Goal: Obtain resource: Download file/media

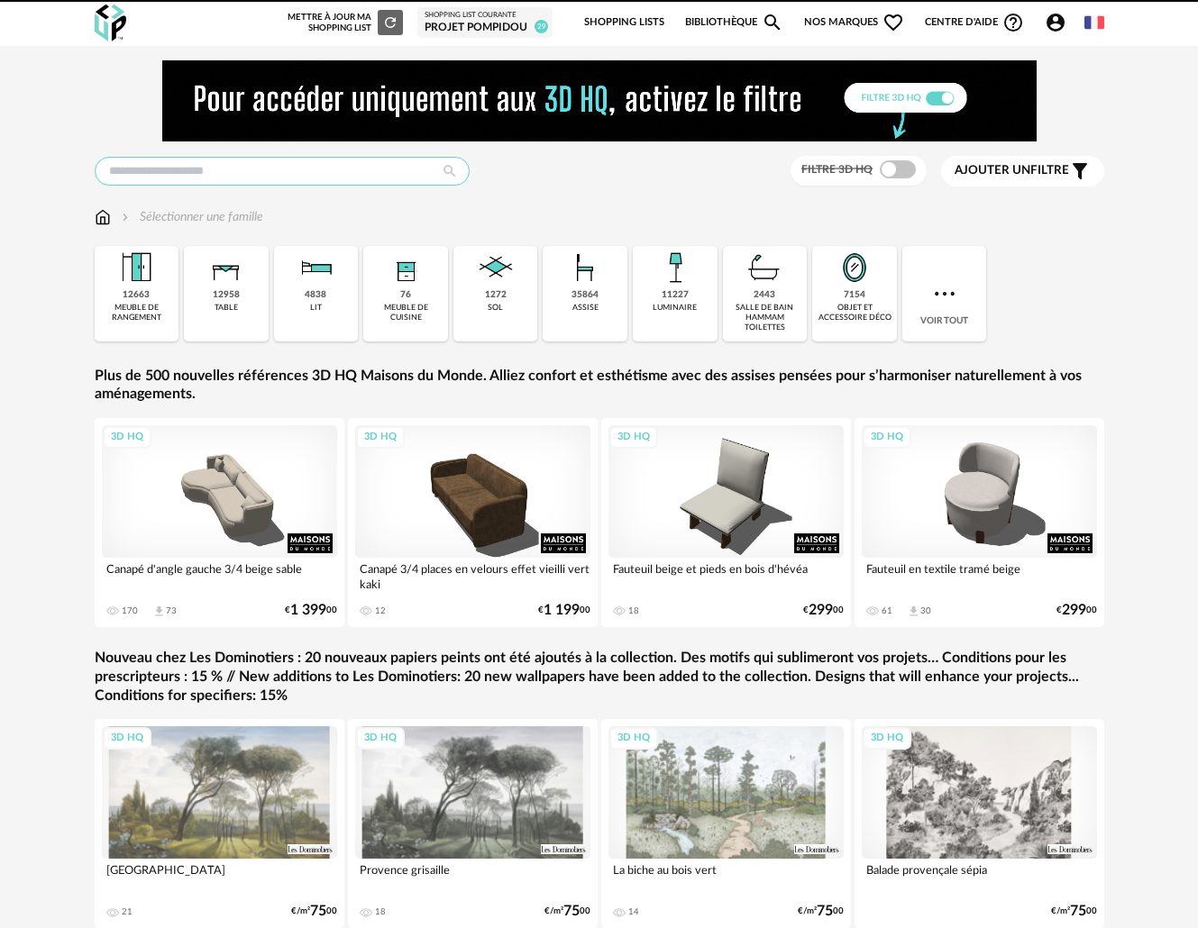
click at [233, 170] on input "text" at bounding box center [282, 171] width 375 height 29
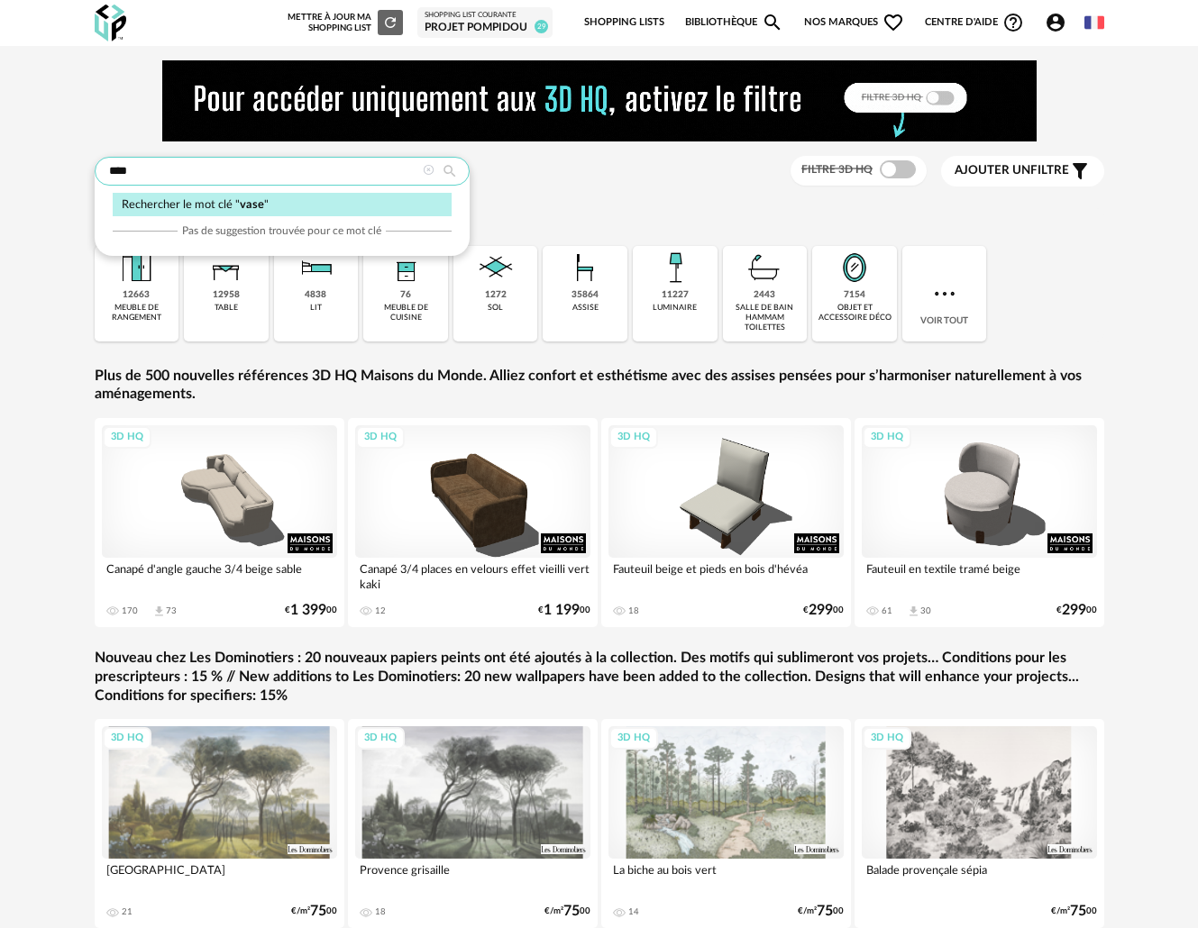
type input "****"
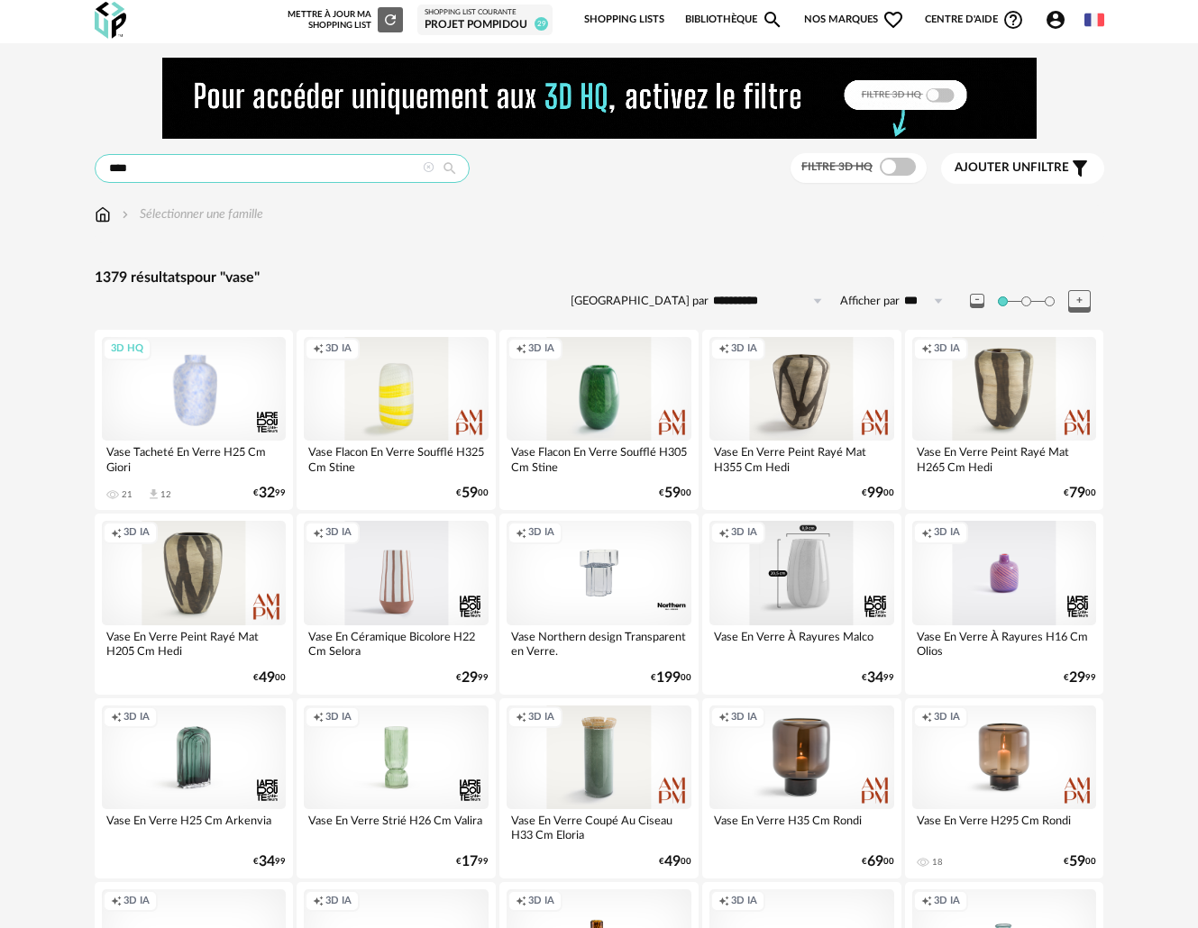
scroll to position [4, 0]
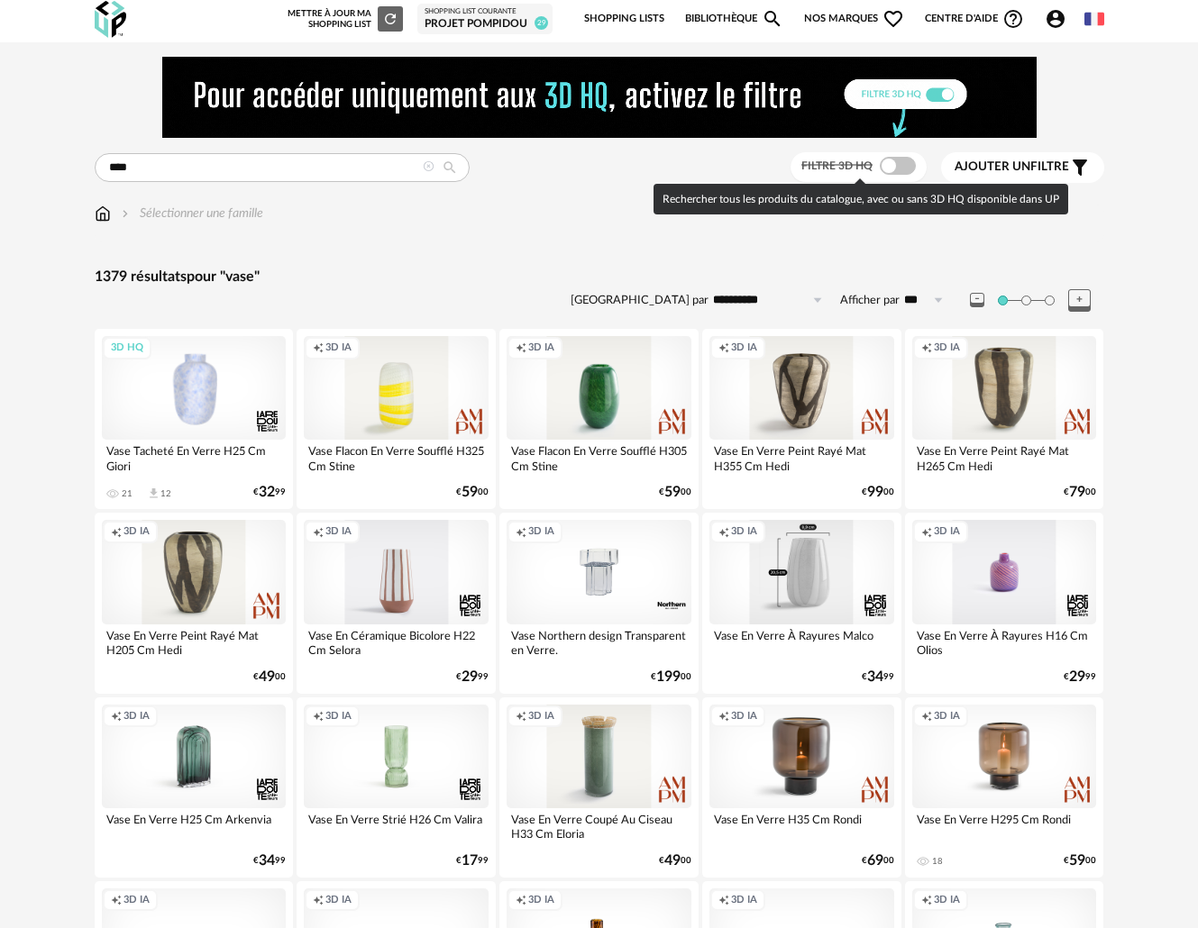
click at [899, 165] on span at bounding box center [898, 166] width 36 height 18
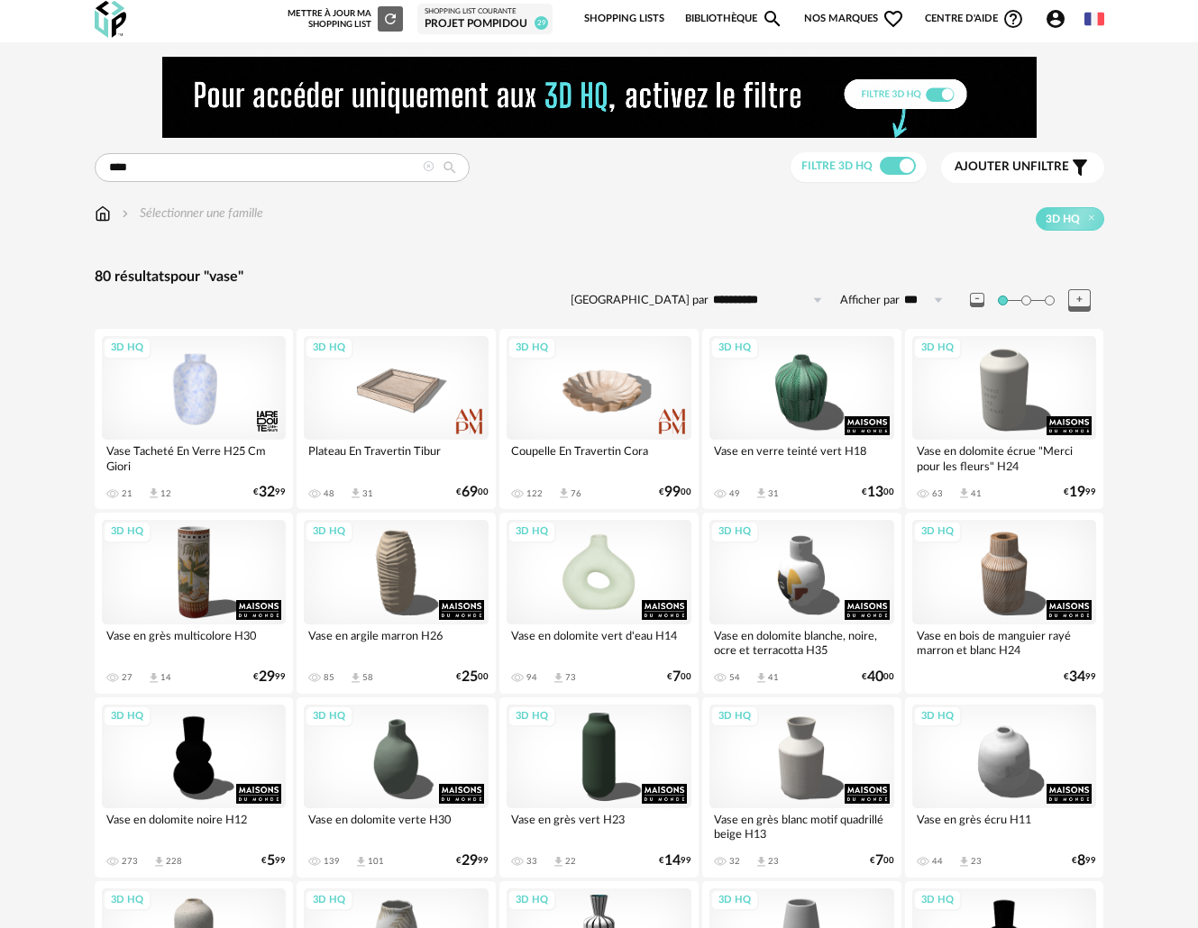
click at [606, 597] on div "3D HQ" at bounding box center [598, 572] width 185 height 104
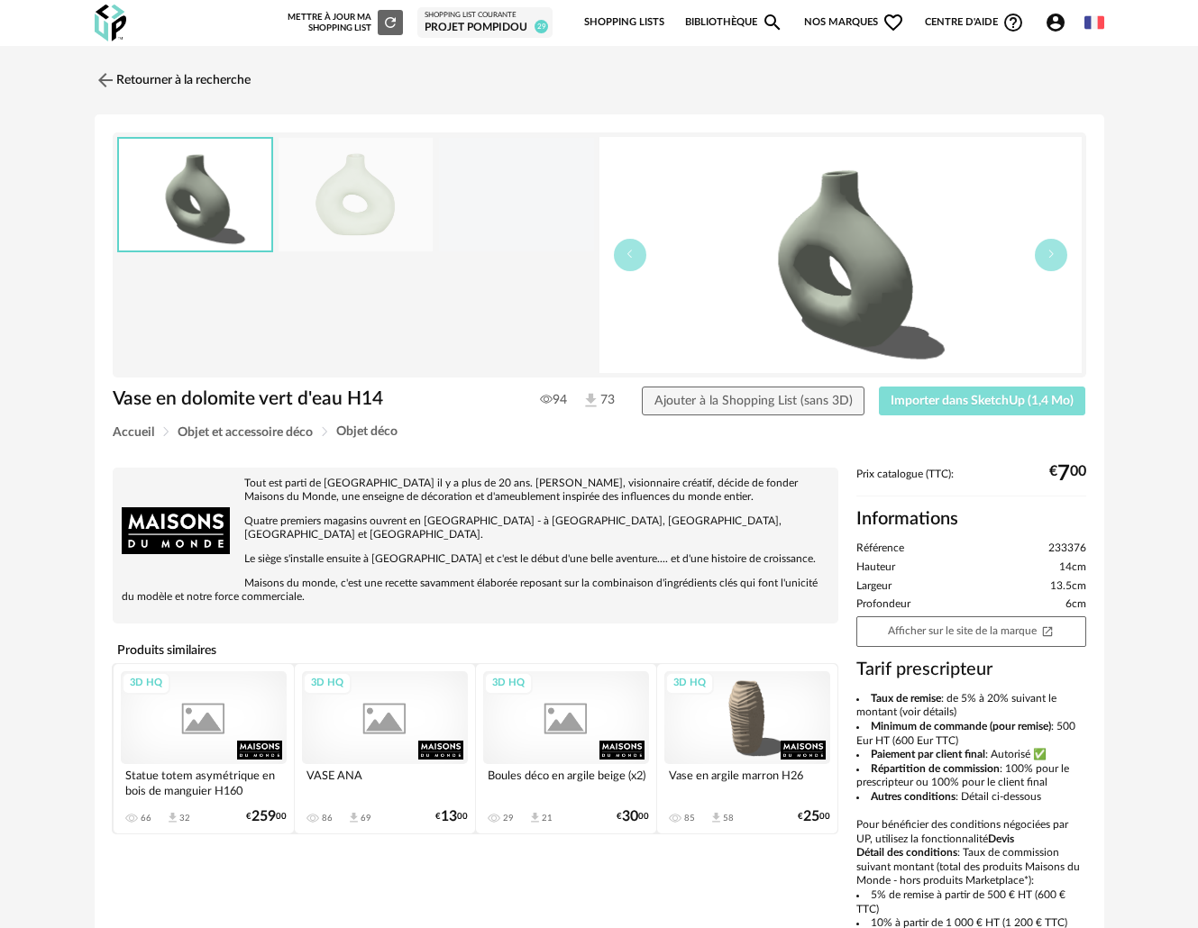
click at [907, 410] on button "Importer dans SketchUp (1,4 Mo)" at bounding box center [982, 401] width 207 height 29
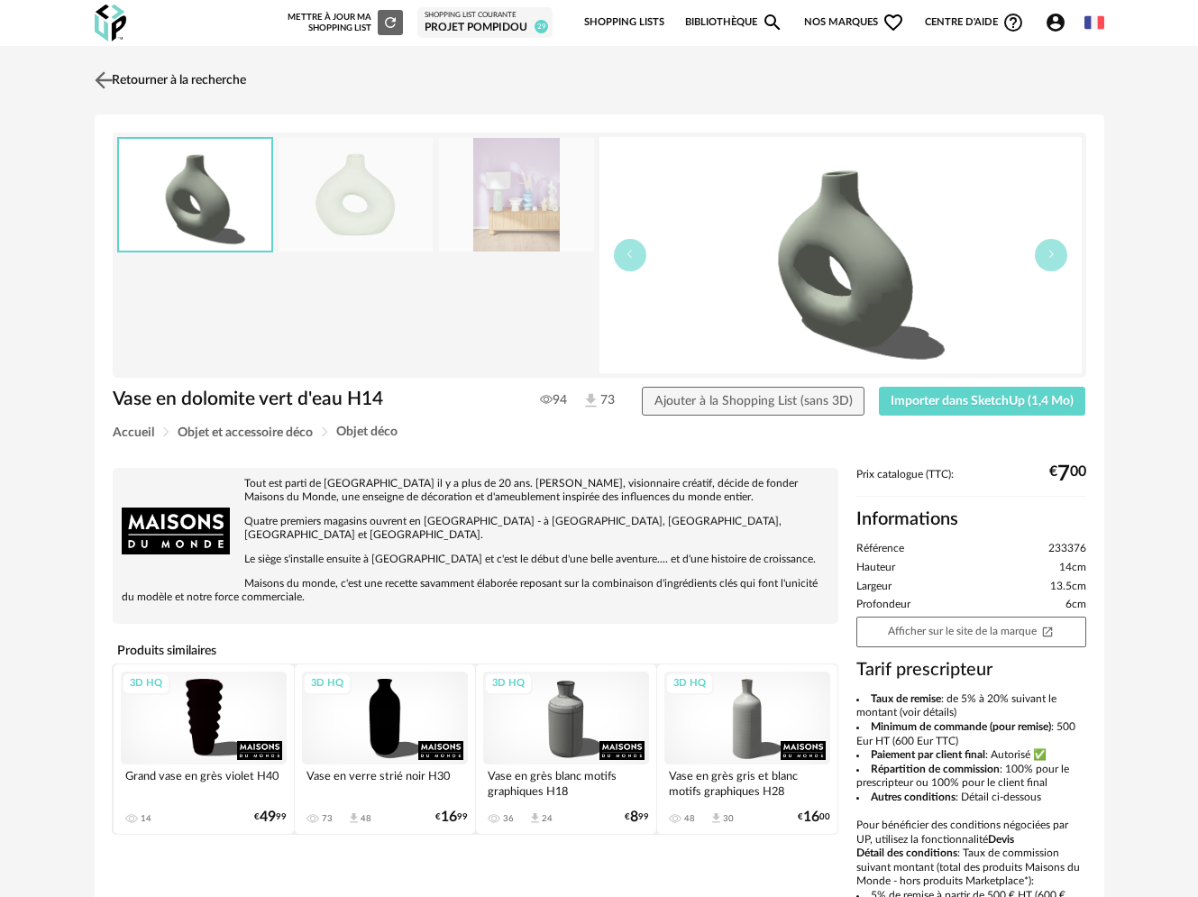
click at [105, 74] on img at bounding box center [103, 80] width 26 height 26
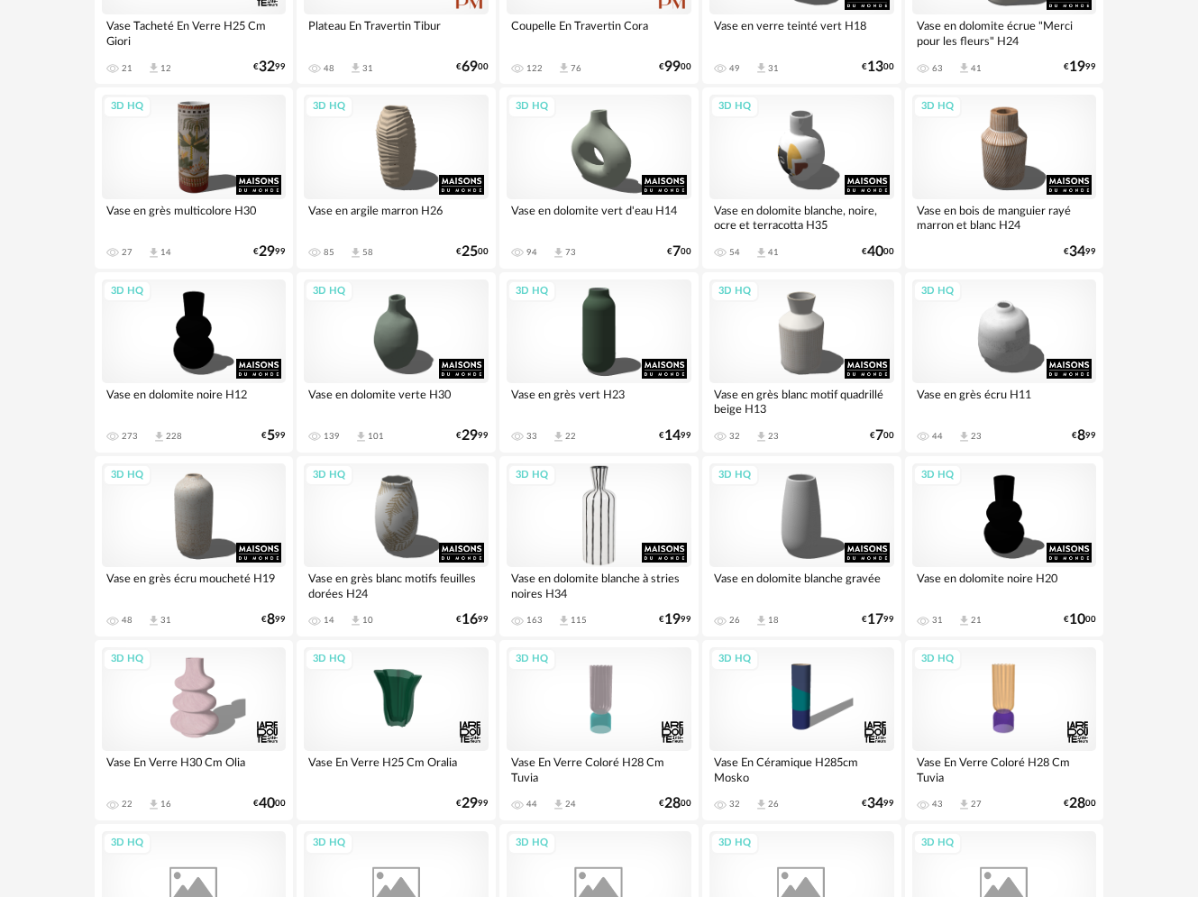
scroll to position [447, 0]
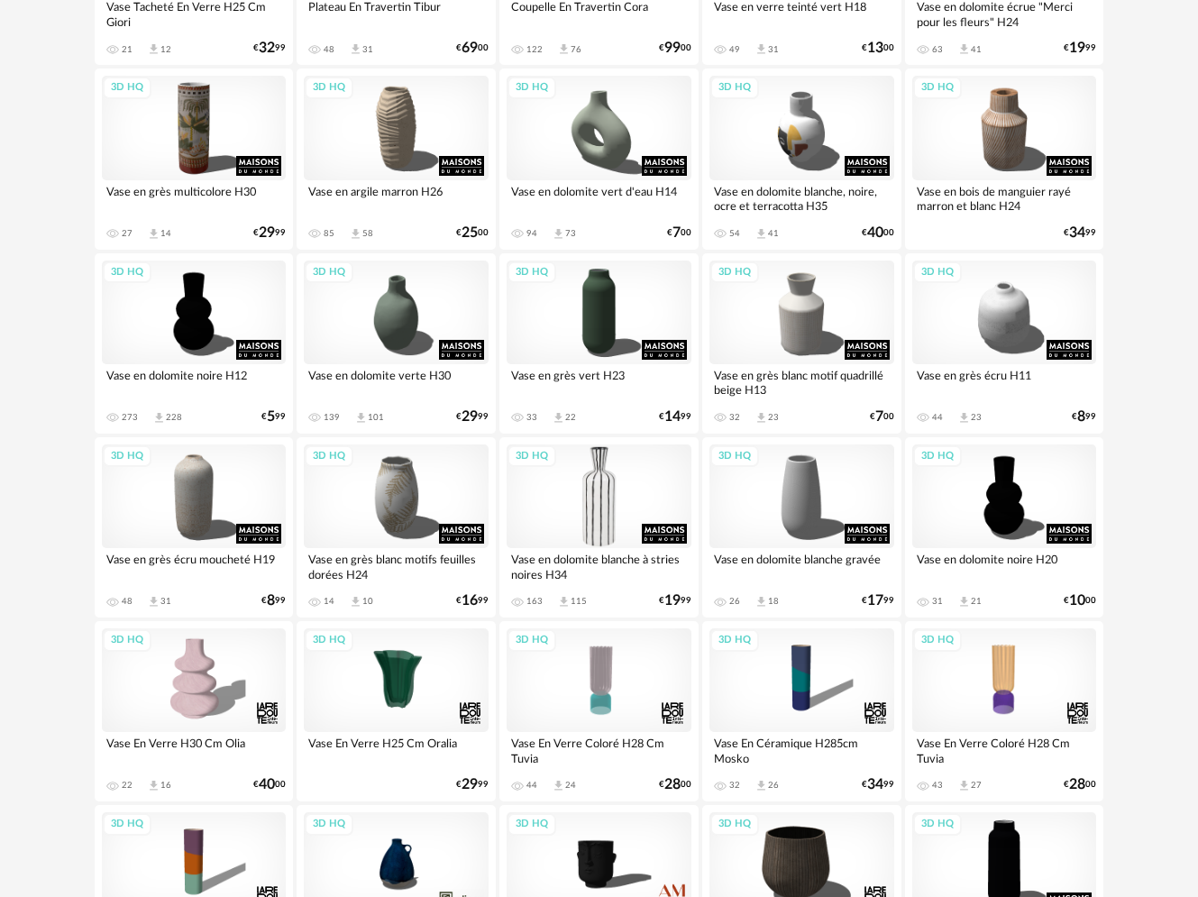
click at [609, 516] on div "3D HQ" at bounding box center [598, 496] width 185 height 104
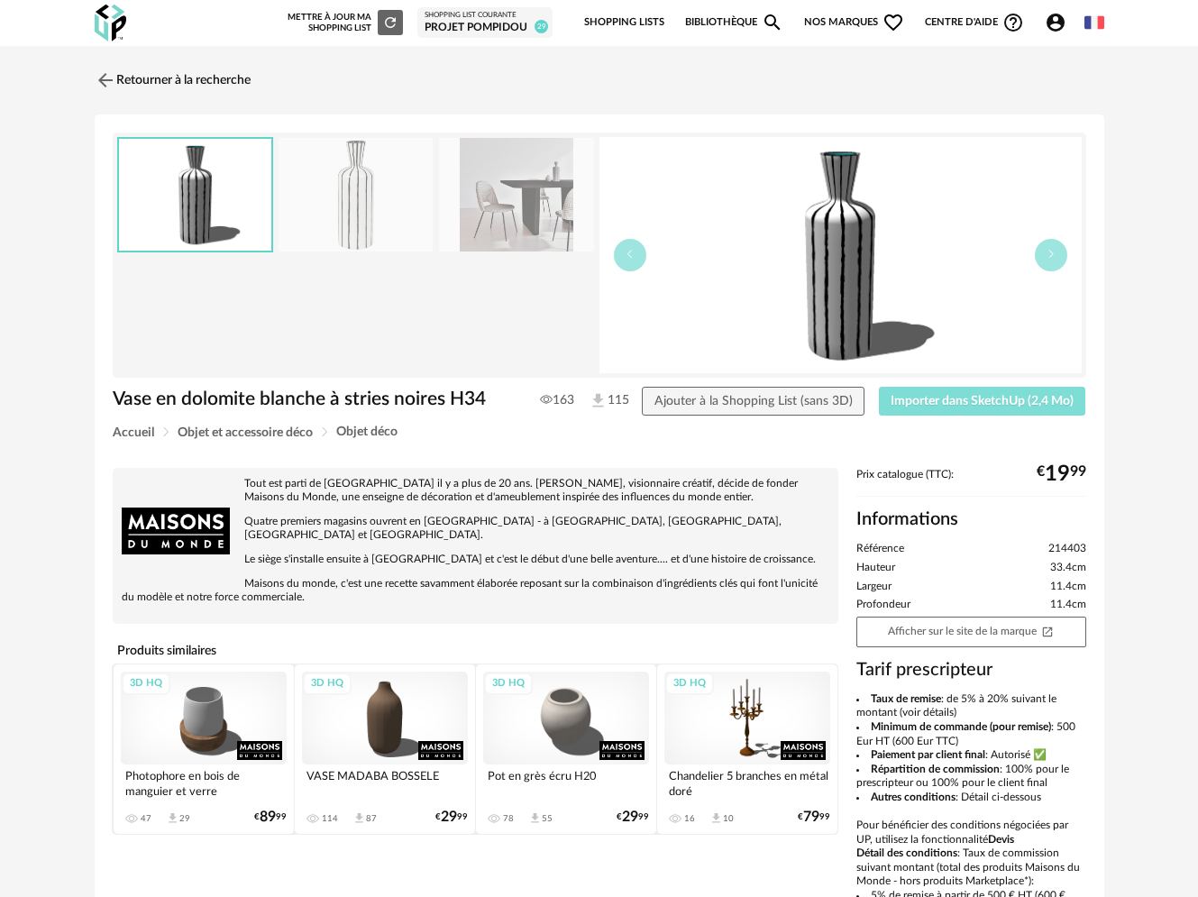
click at [942, 400] on span "Importer dans SketchUp (2,4 Mo)" at bounding box center [981, 401] width 183 height 13
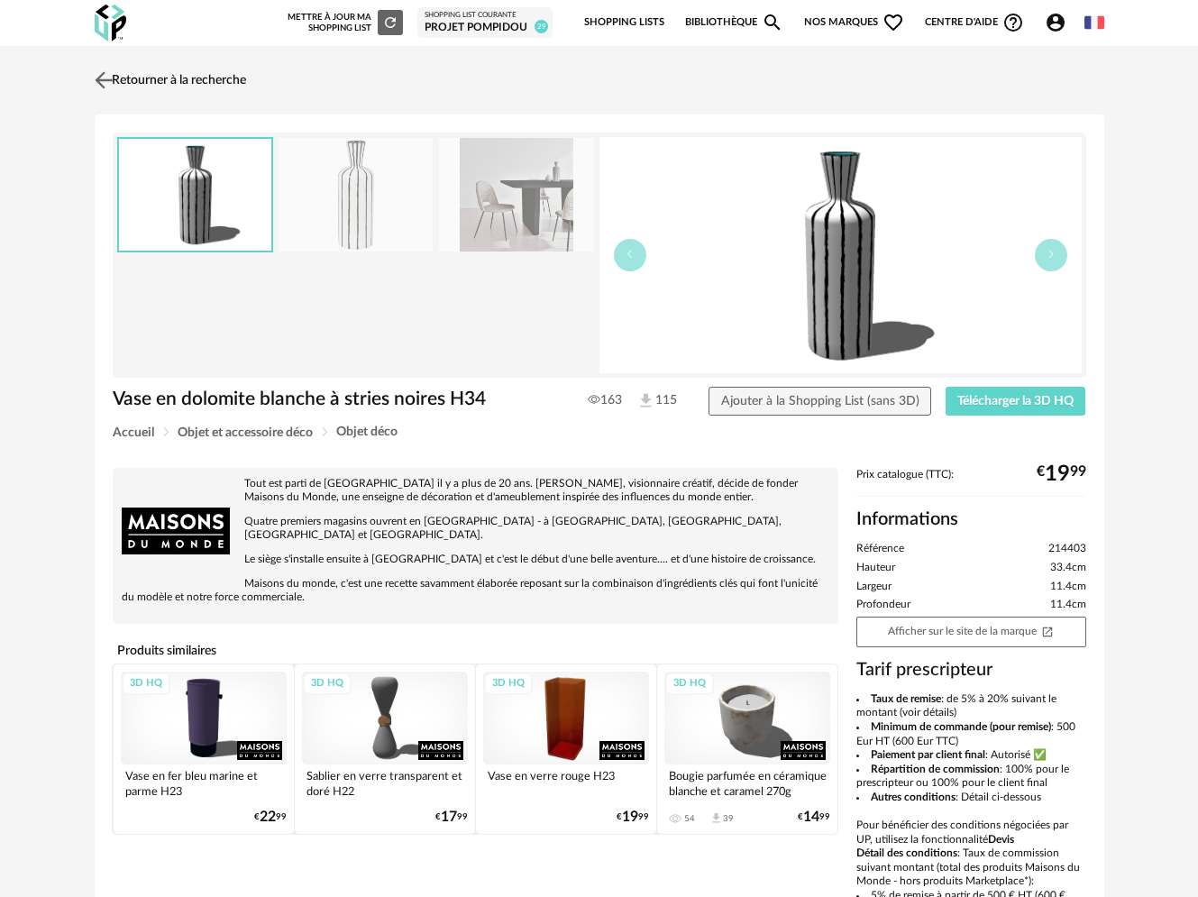
click at [105, 70] on img at bounding box center [103, 80] width 26 height 26
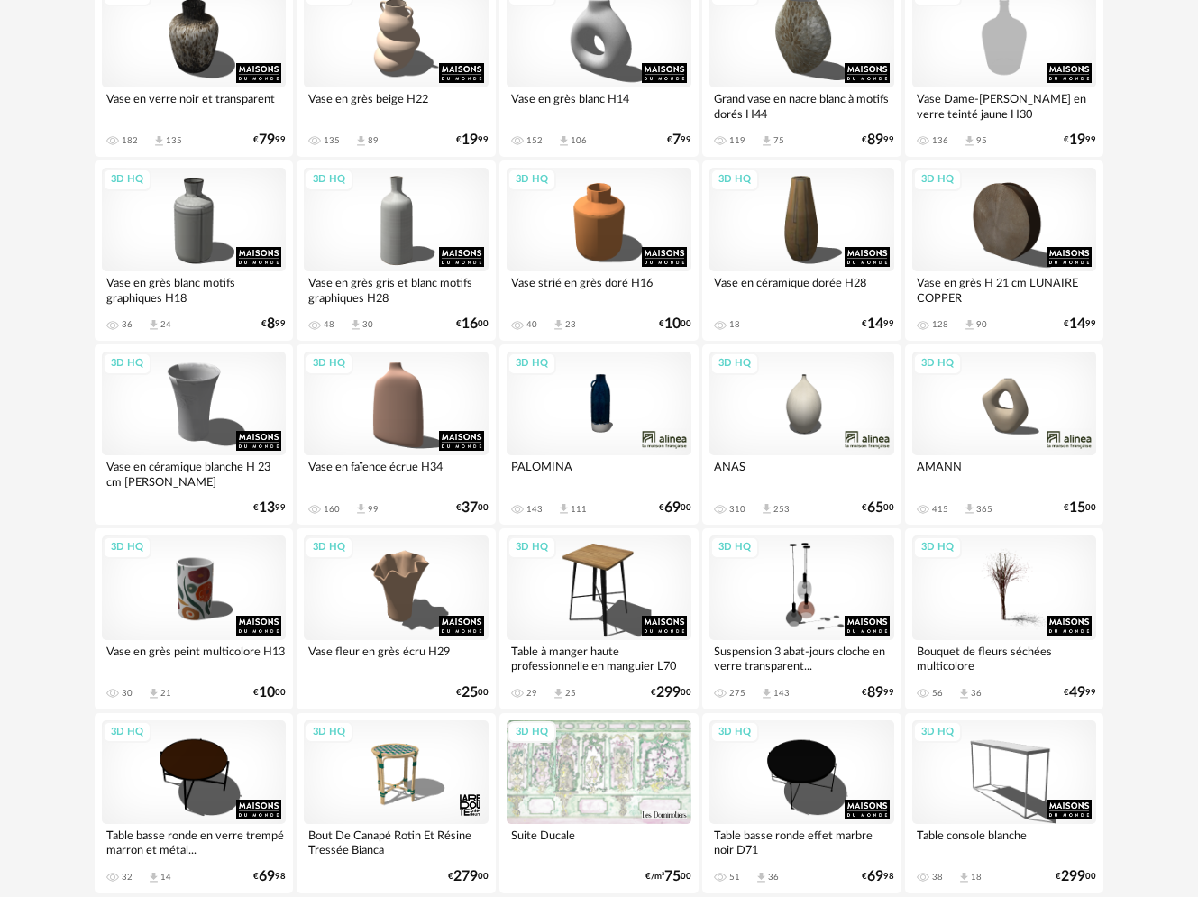
scroll to position [1829, 0]
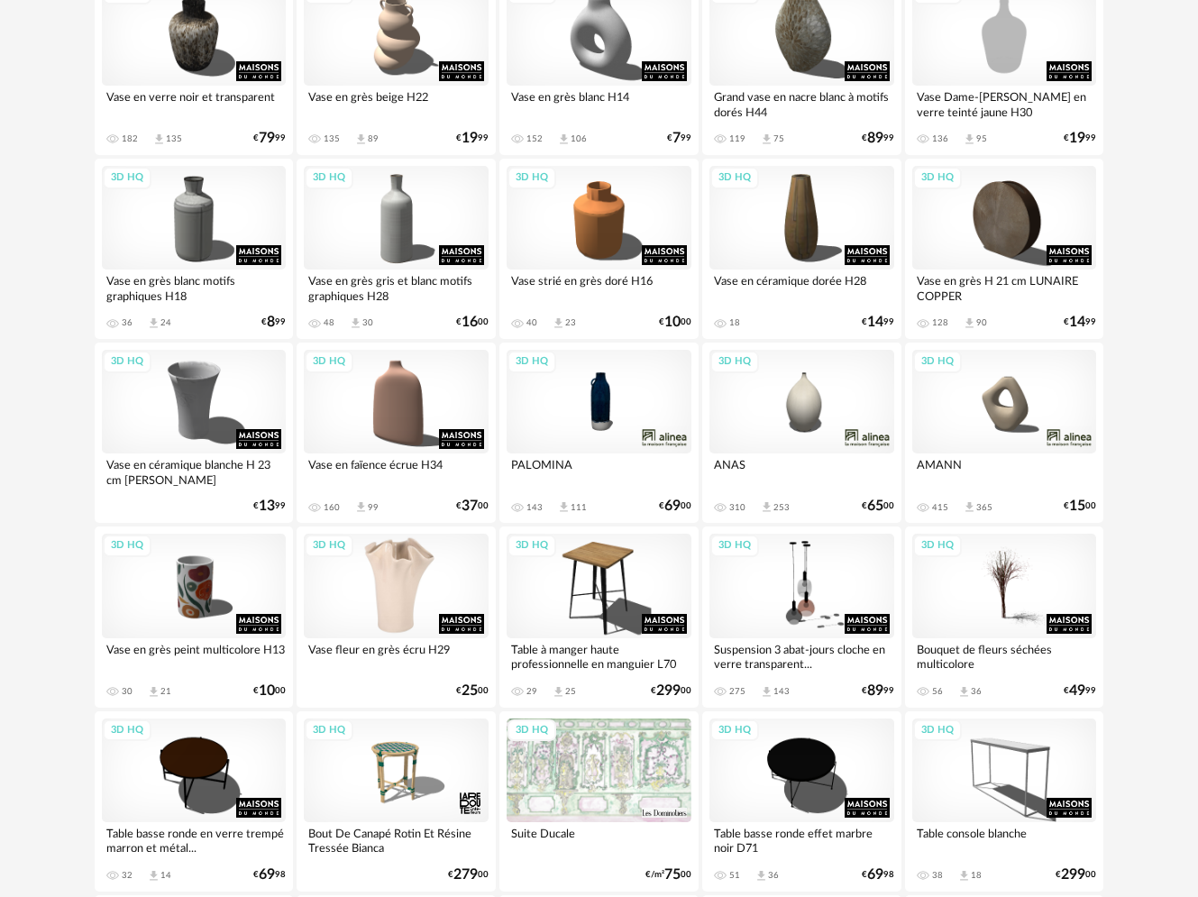
click at [399, 597] on div "3D HQ" at bounding box center [396, 585] width 185 height 104
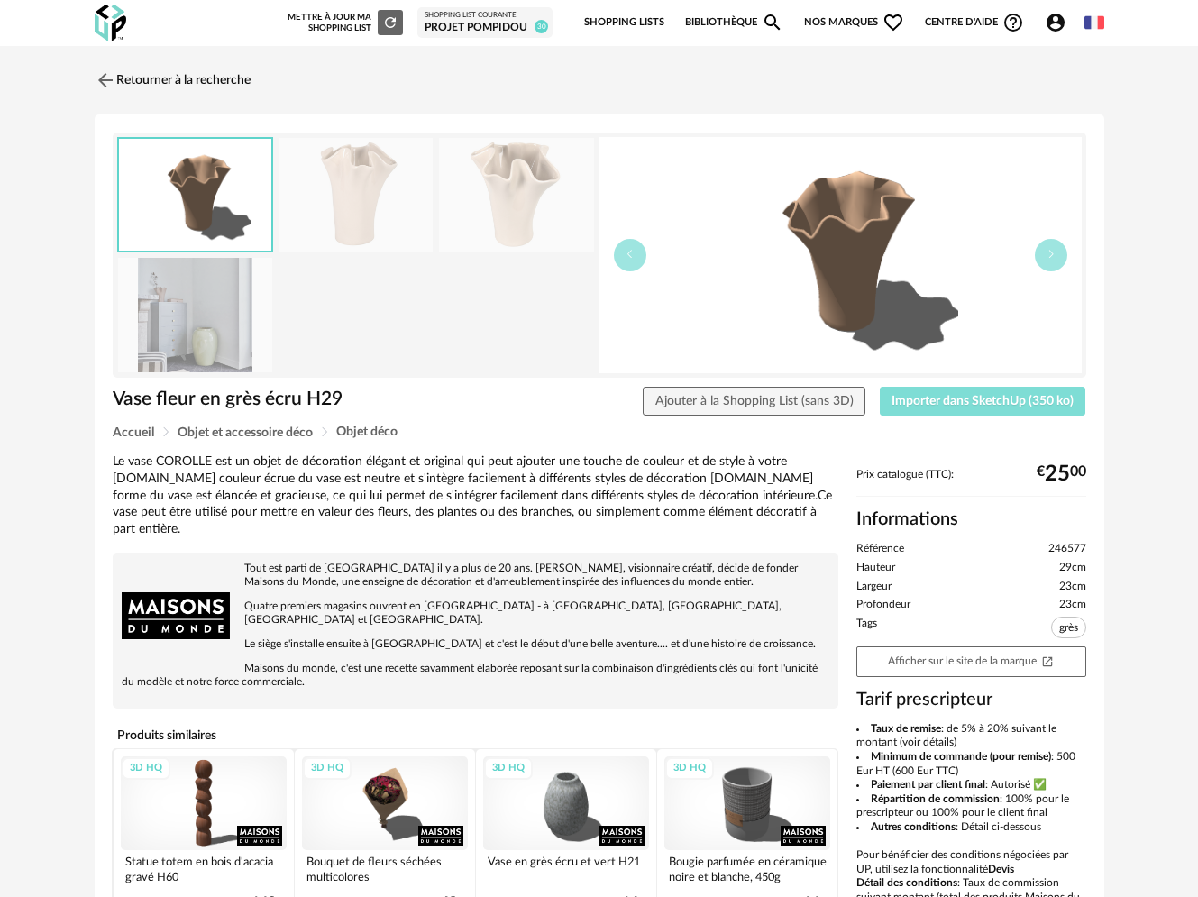
click at [955, 403] on span "Importer dans SketchUp (350 ko)" at bounding box center [982, 401] width 182 height 13
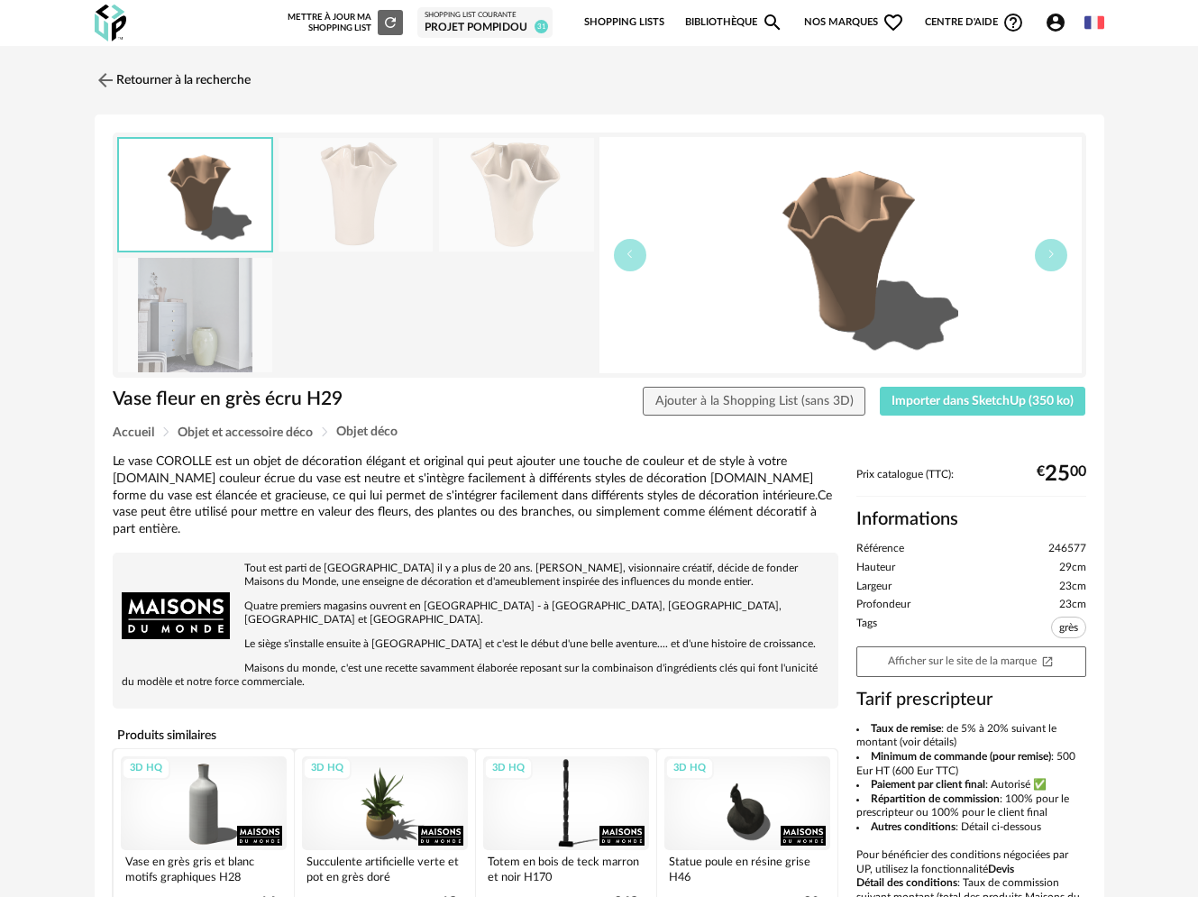
click at [373, 774] on div "3D HQ" at bounding box center [385, 803] width 166 height 94
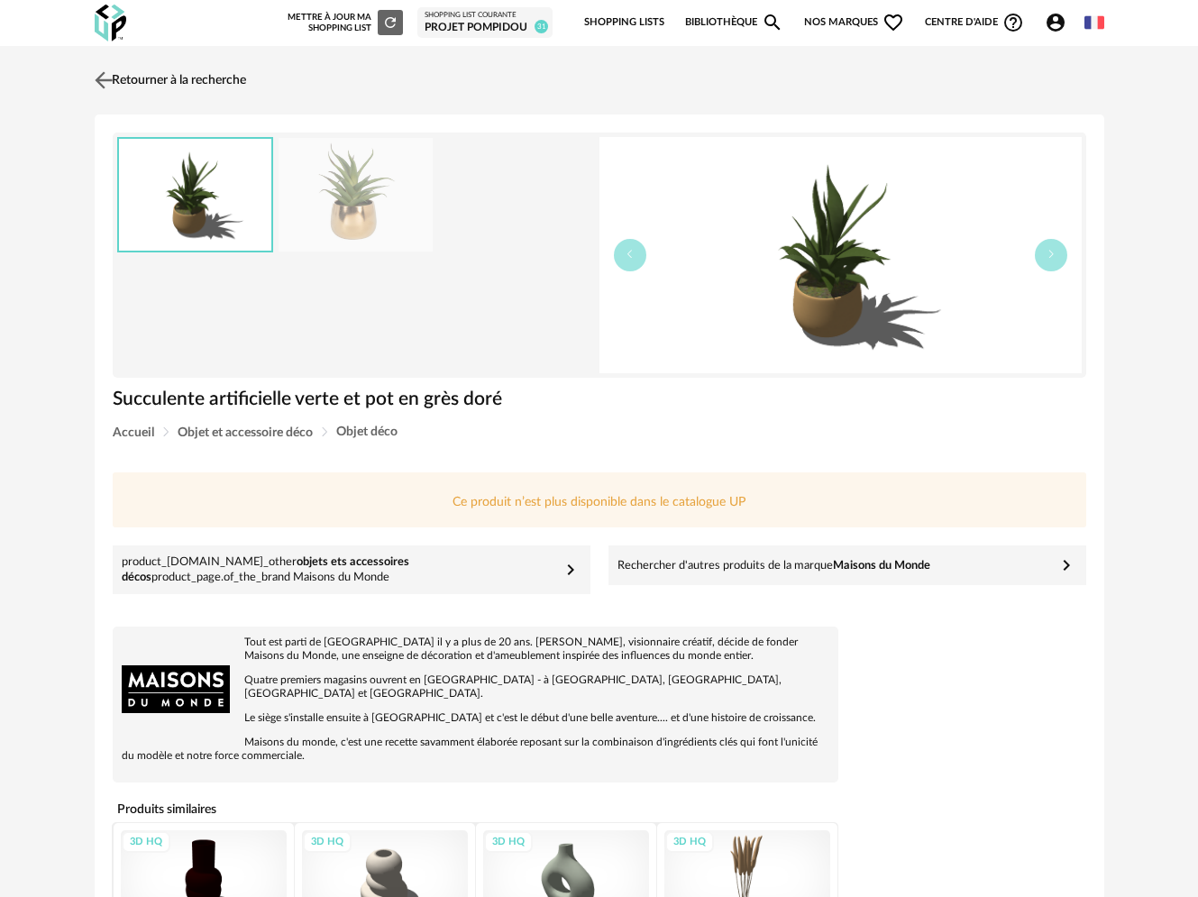
click at [150, 74] on link "Retourner à la recherche" at bounding box center [168, 80] width 156 height 40
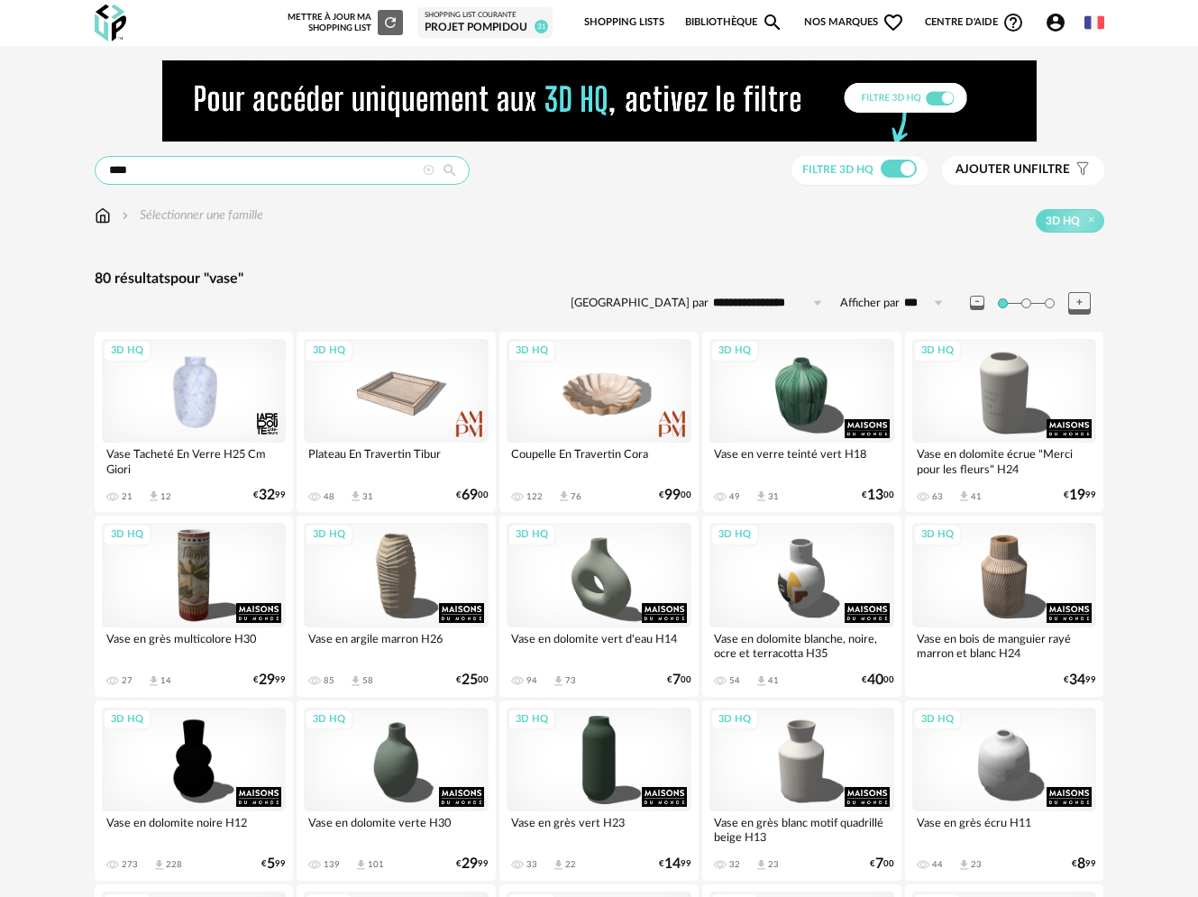
click at [167, 169] on input "****" at bounding box center [282, 170] width 375 height 29
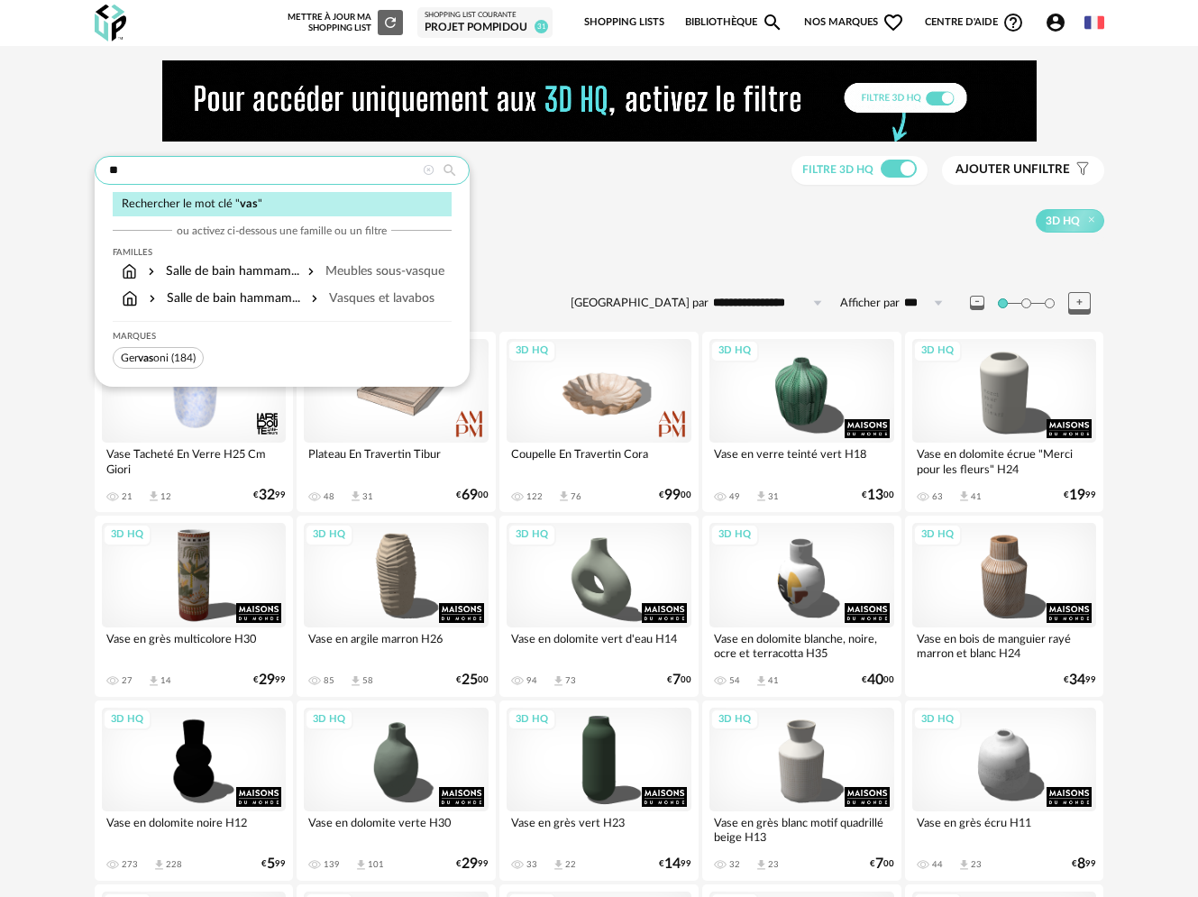
type input "*"
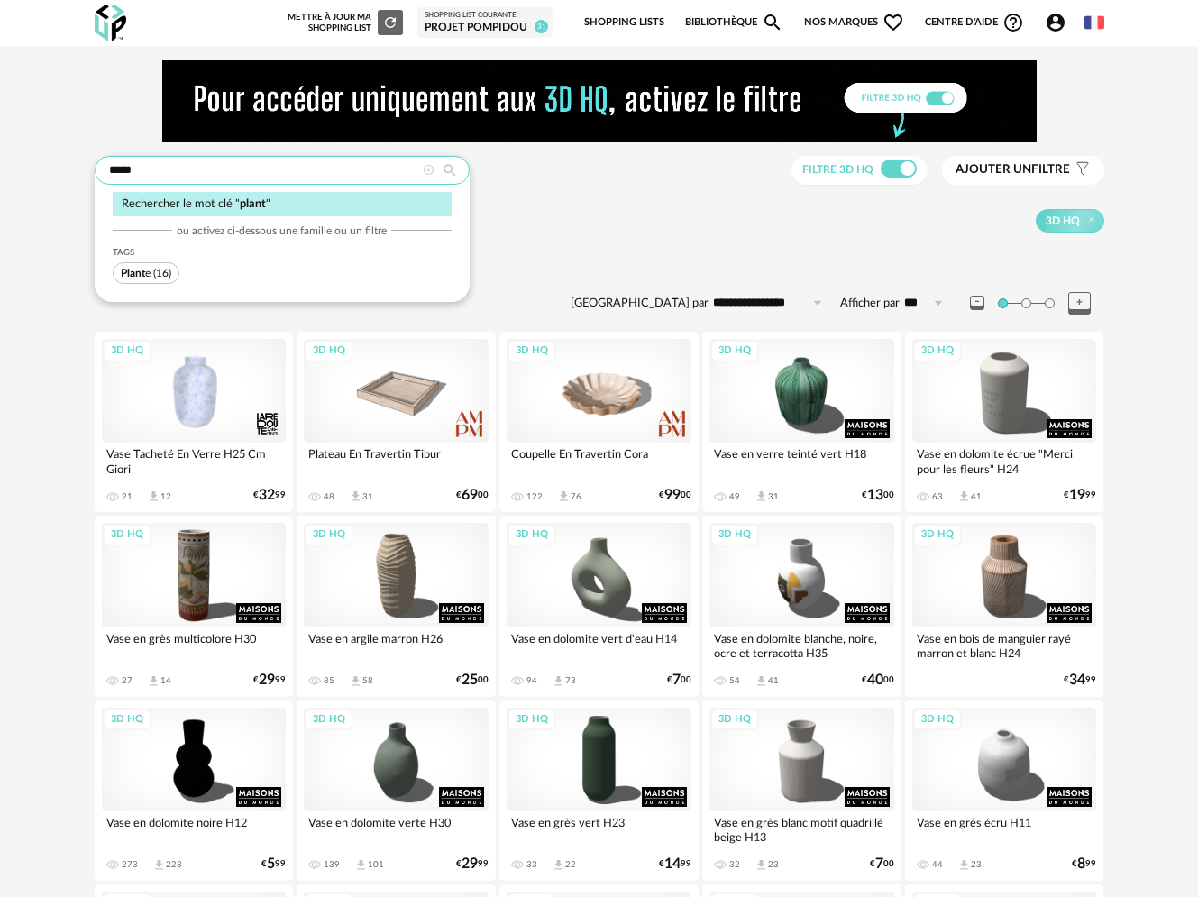
type input "*****"
type input "**********"
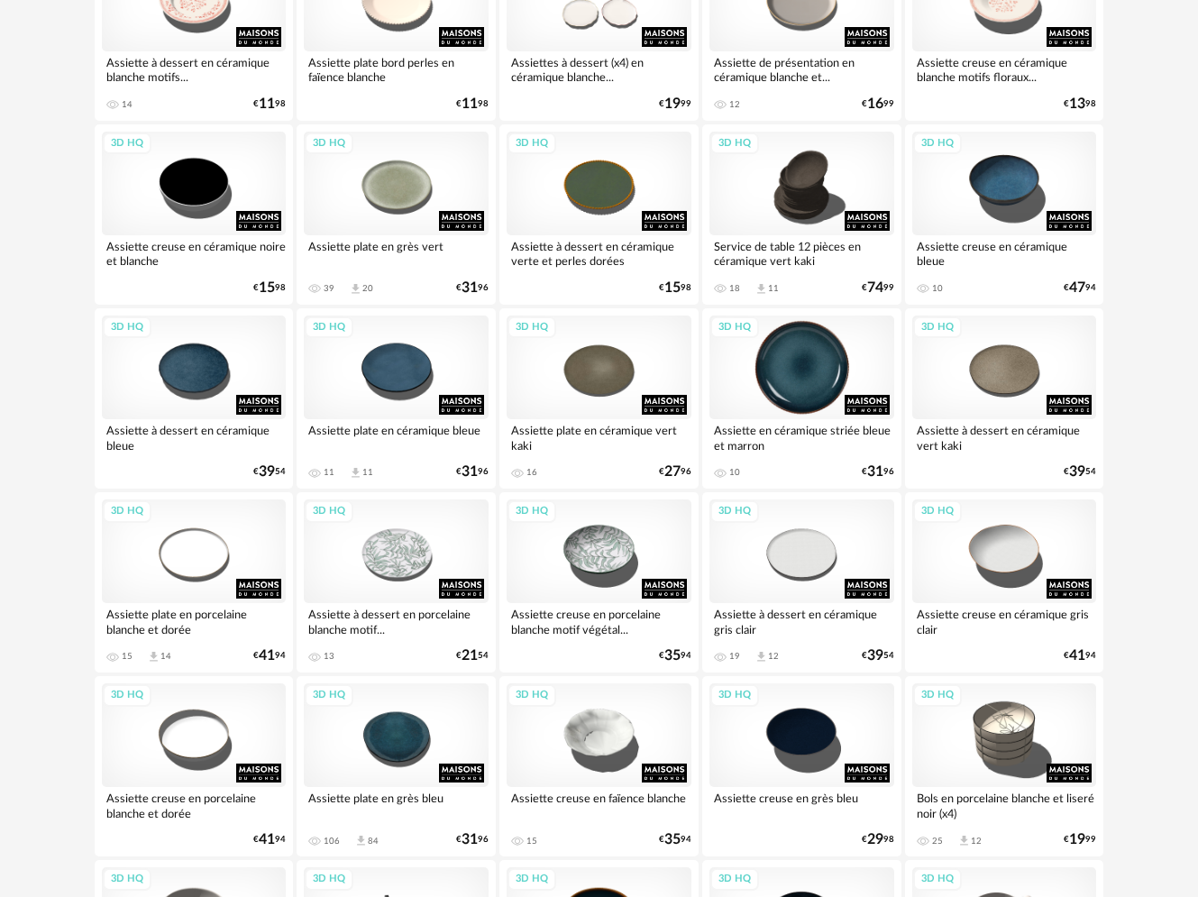
scroll to position [807, 0]
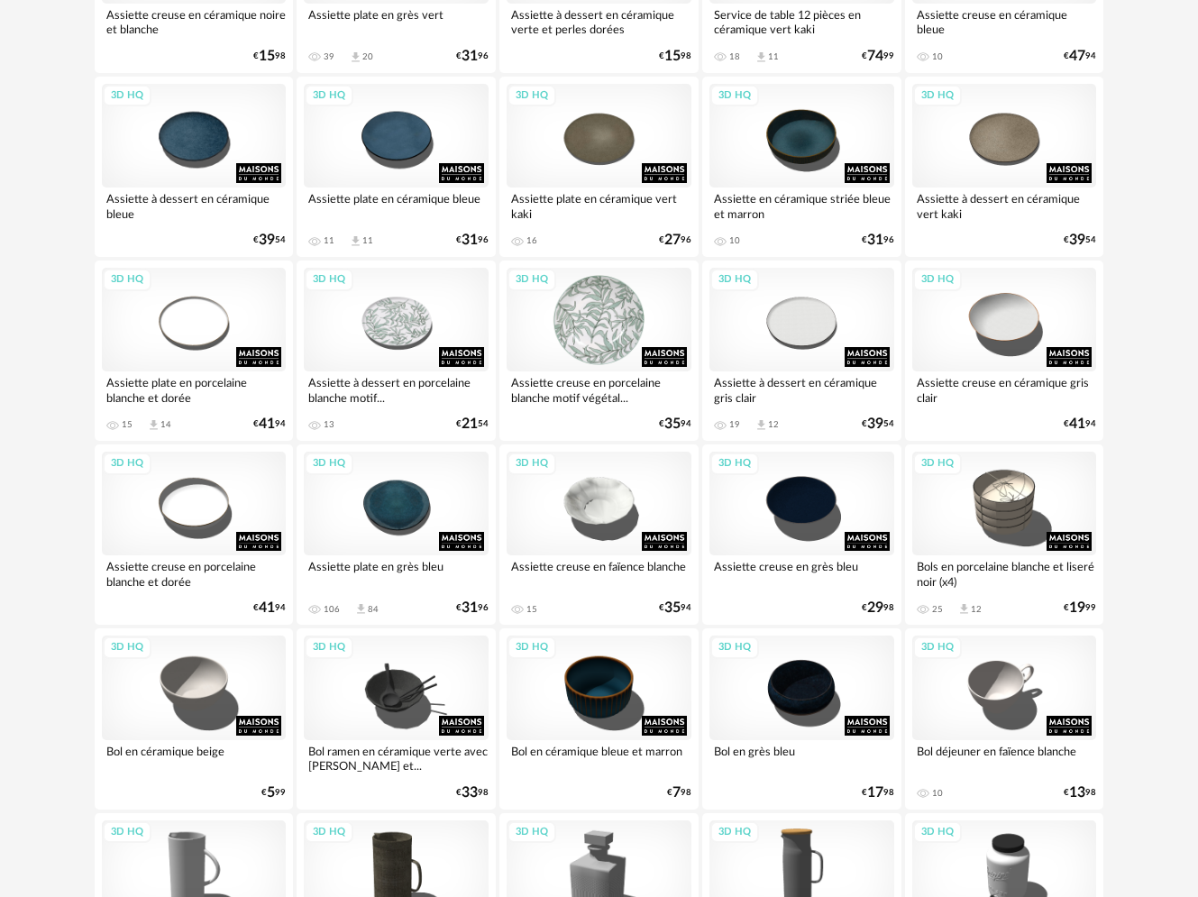
click at [606, 305] on div "3D HQ" at bounding box center [598, 320] width 185 height 104
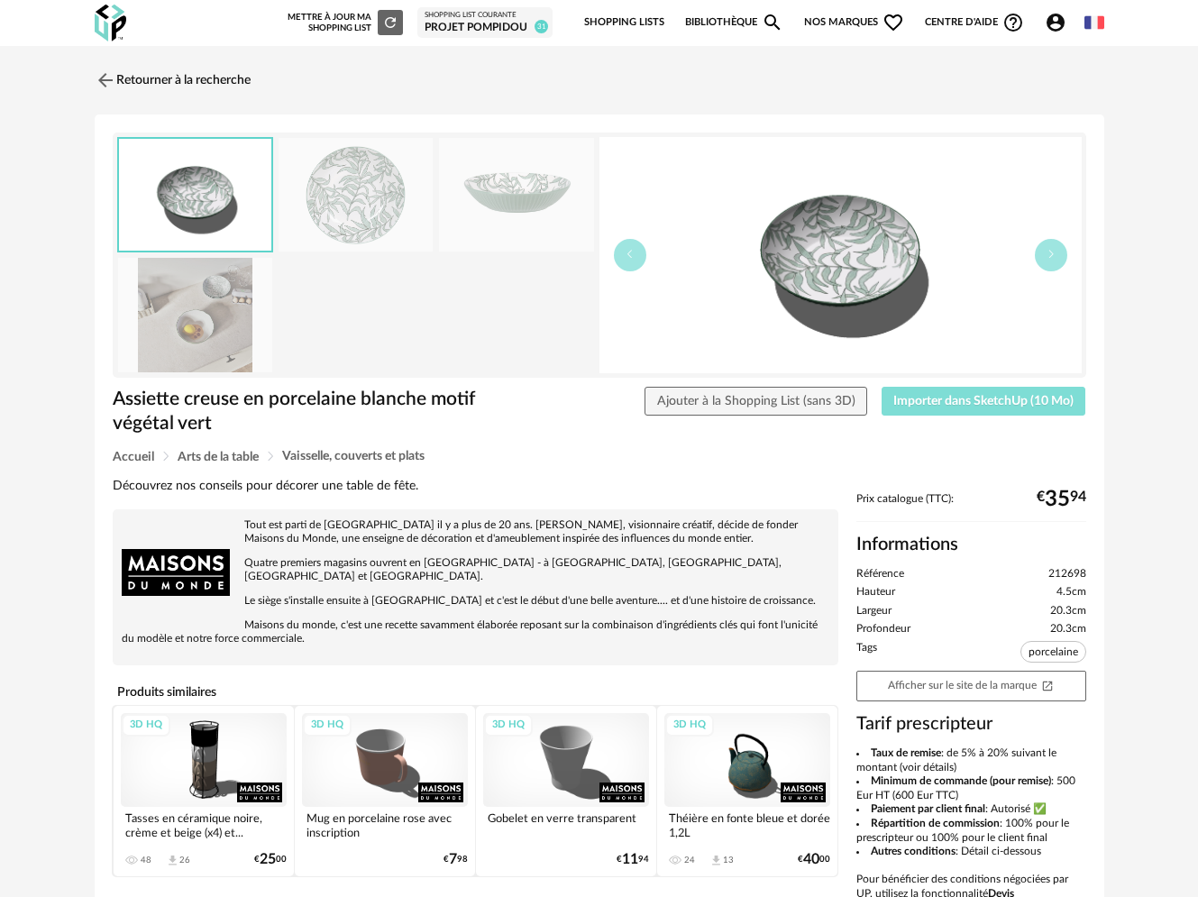
click at [928, 408] on button "Importer dans SketchUp (10 Mo)" at bounding box center [983, 401] width 205 height 29
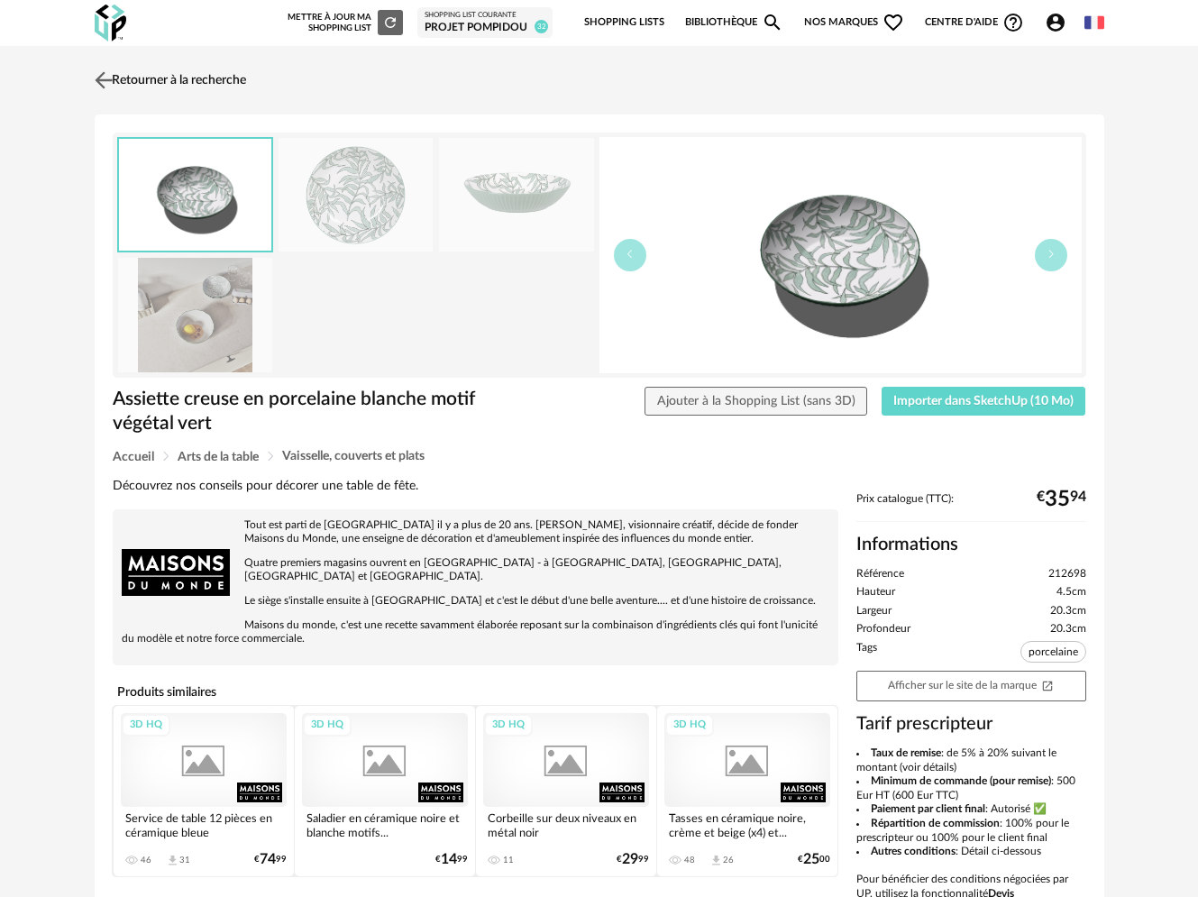
click at [150, 78] on link "Retourner à la recherche" at bounding box center [168, 80] width 156 height 40
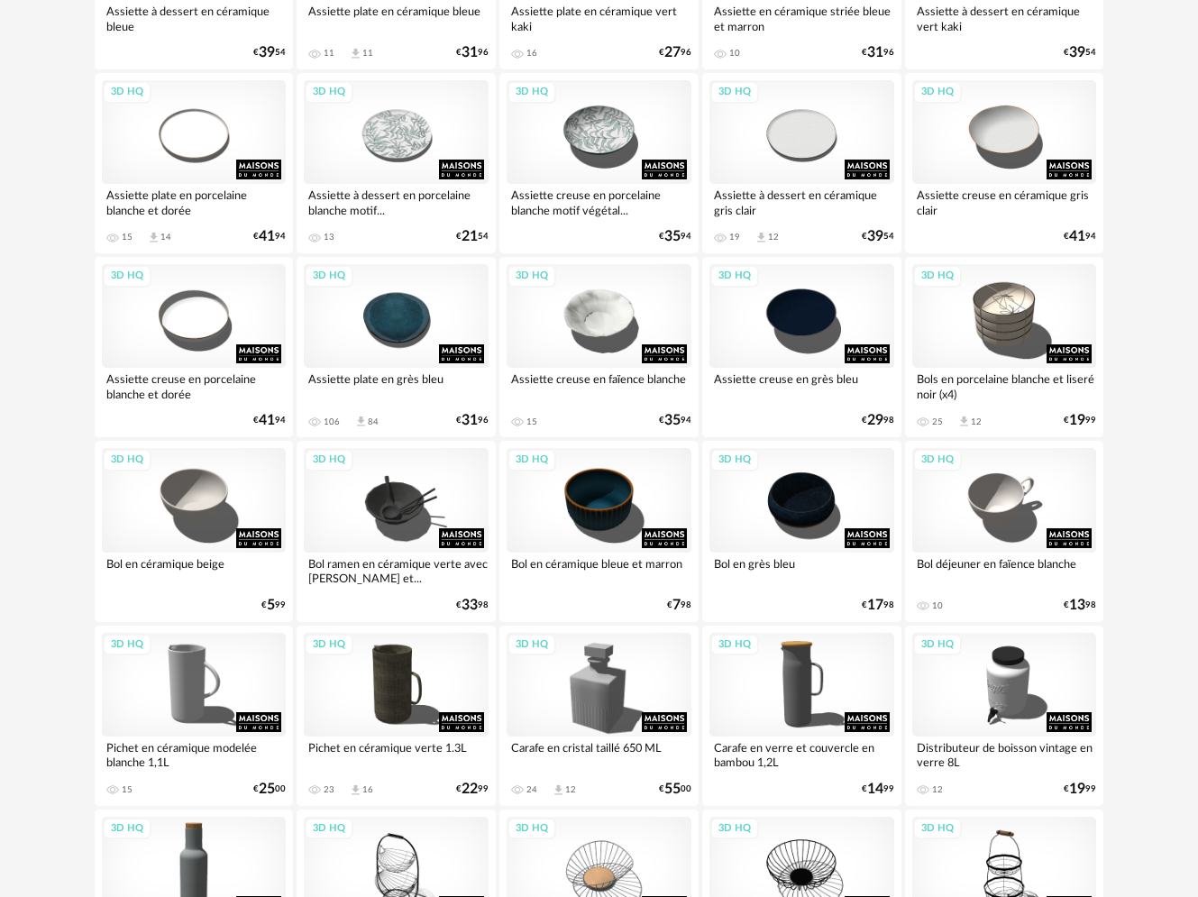
scroll to position [999, 0]
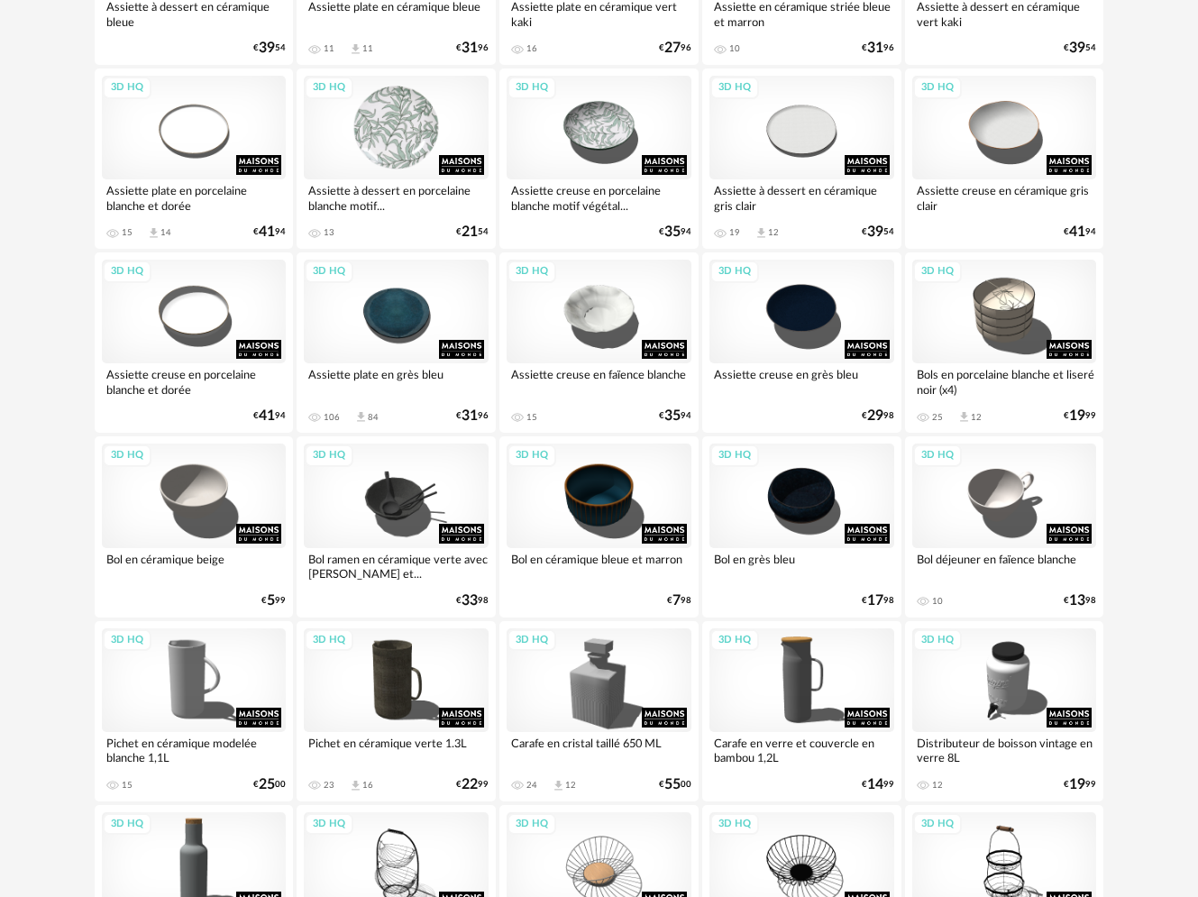
click at [403, 132] on div "3D HQ" at bounding box center [396, 128] width 185 height 104
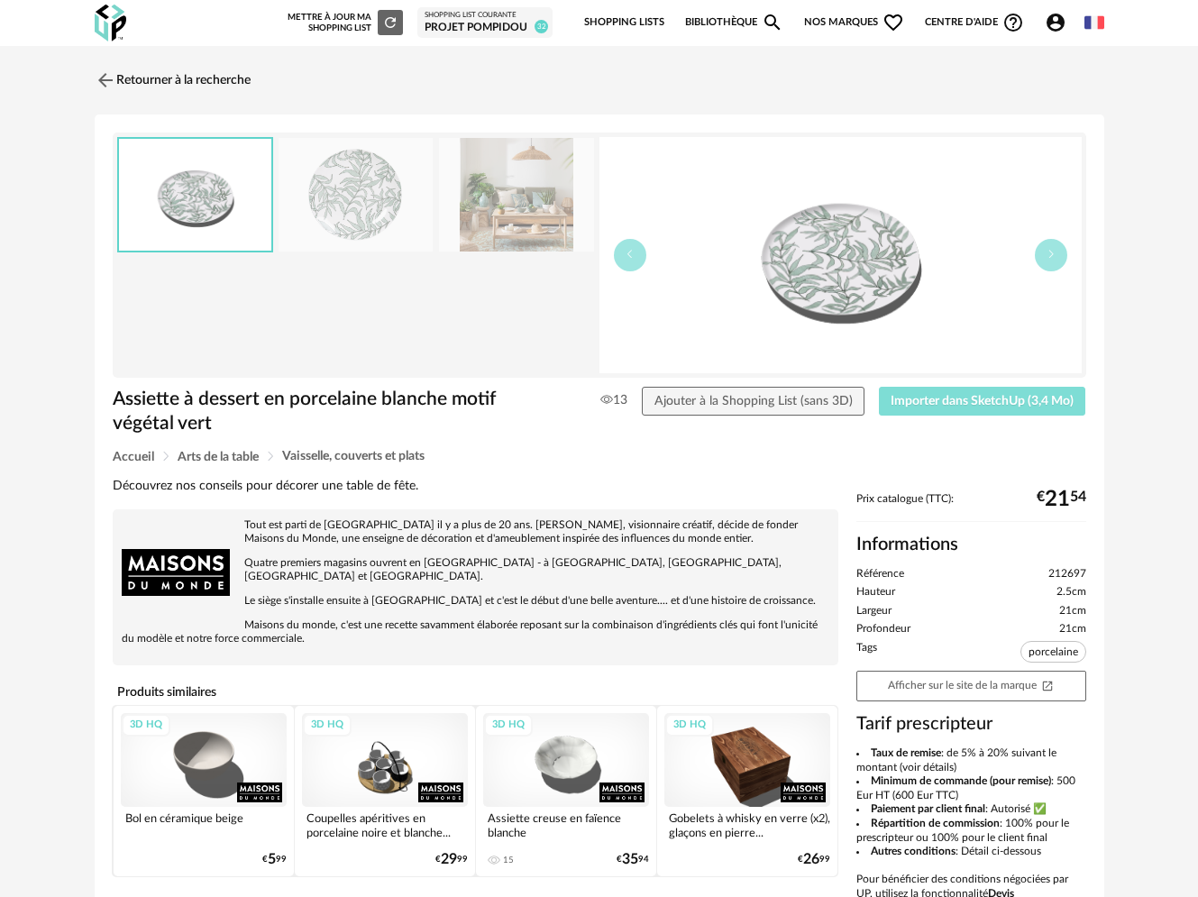
click at [980, 407] on span "Importer dans SketchUp (3,4 Mo)" at bounding box center [981, 401] width 183 height 13
